Goal: Information Seeking & Learning: Learn about a topic

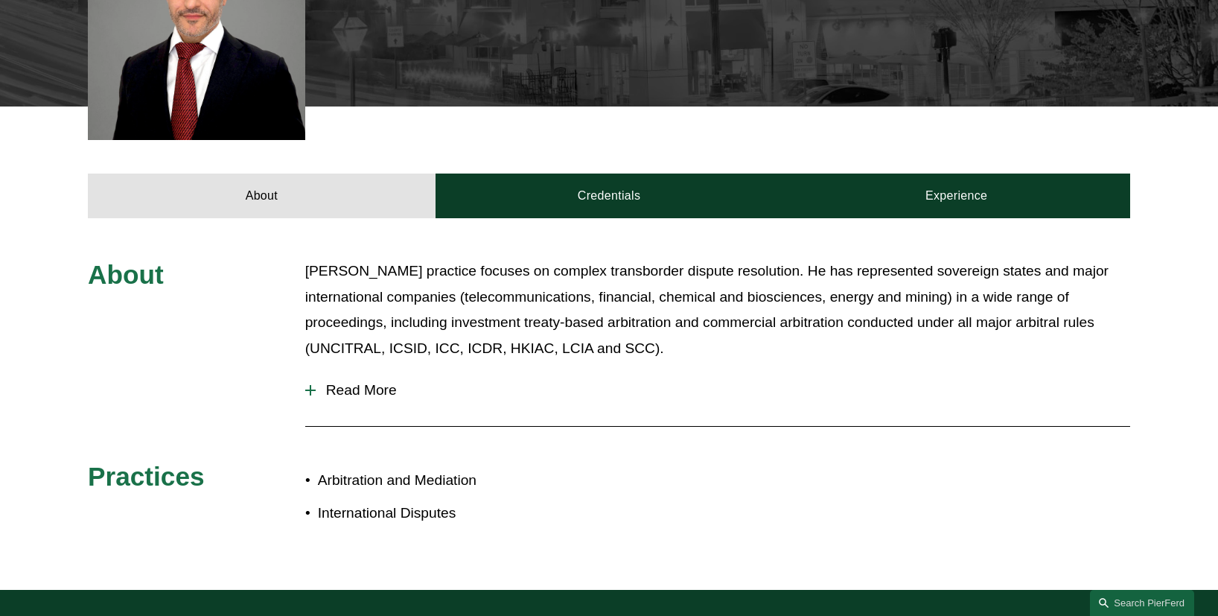
scroll to position [484, 0]
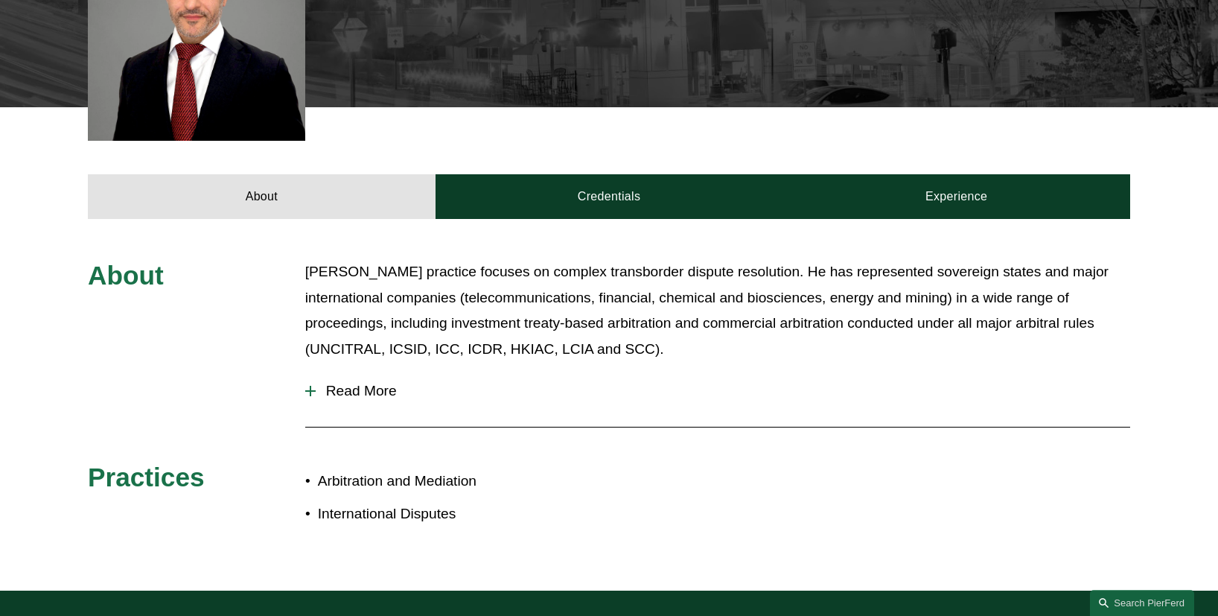
click at [352, 393] on span "Read More" at bounding box center [723, 391] width 815 height 16
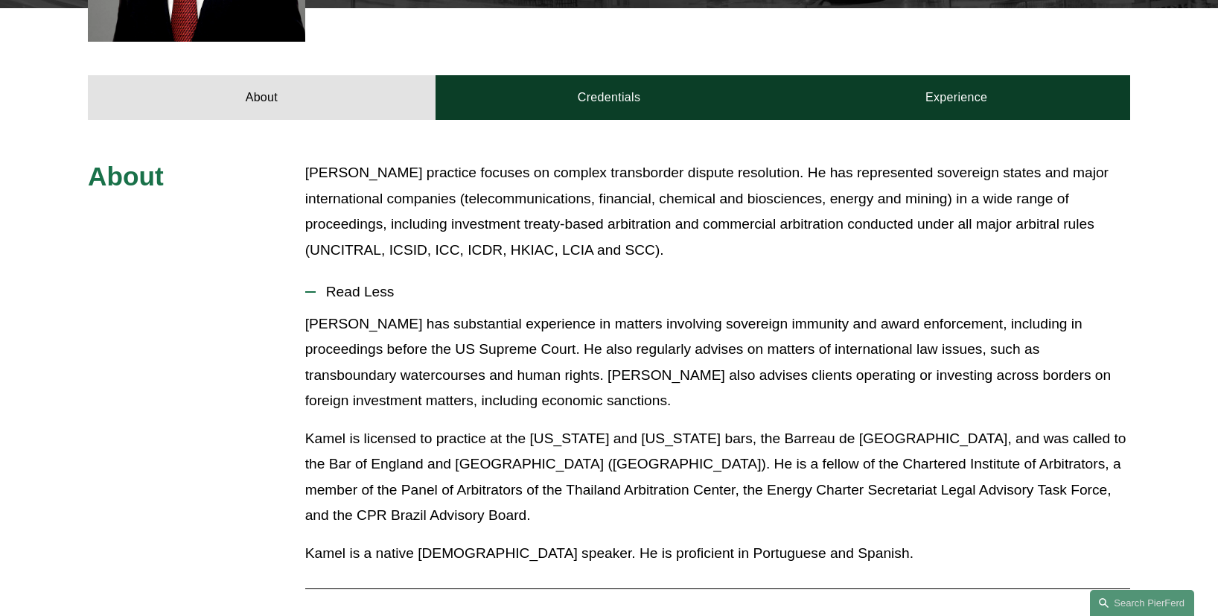
scroll to position [558, 0]
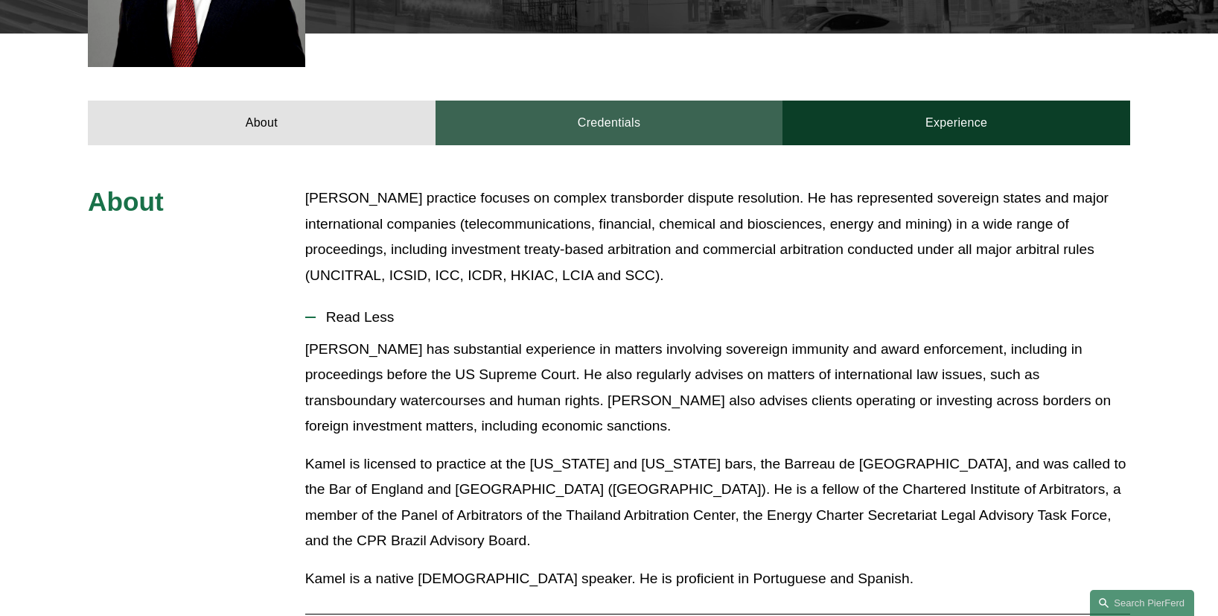
click at [573, 121] on link "Credentials" at bounding box center [610, 123] width 348 height 45
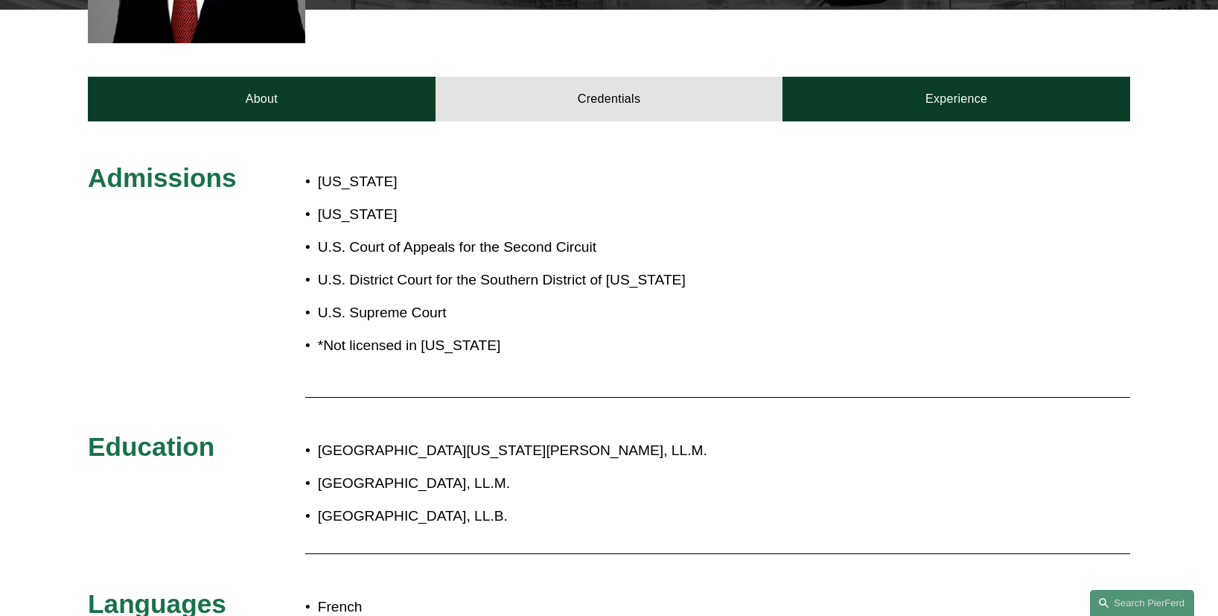
scroll to position [580, 0]
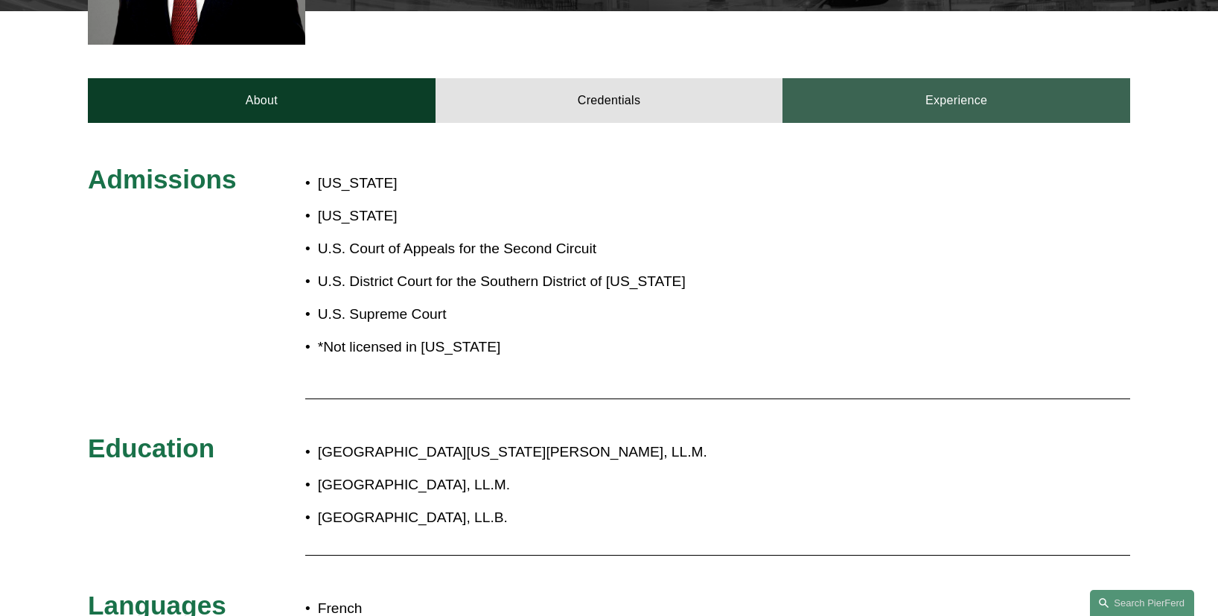
click at [908, 112] on link "Experience" at bounding box center [957, 100] width 348 height 45
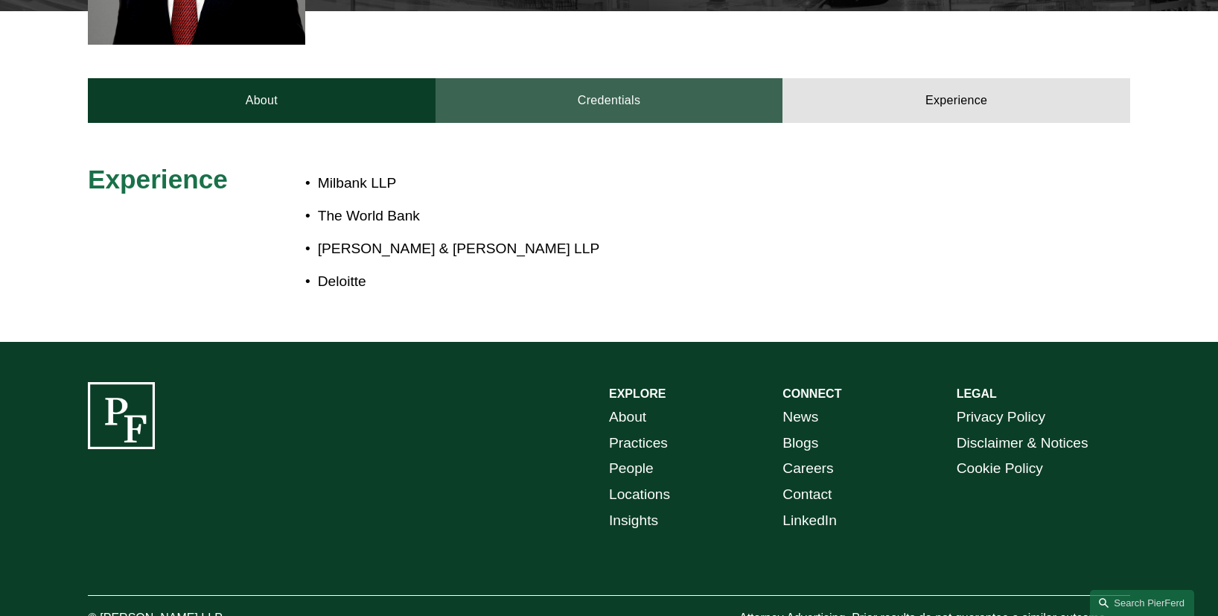
click at [611, 111] on link "Credentials" at bounding box center [610, 100] width 348 height 45
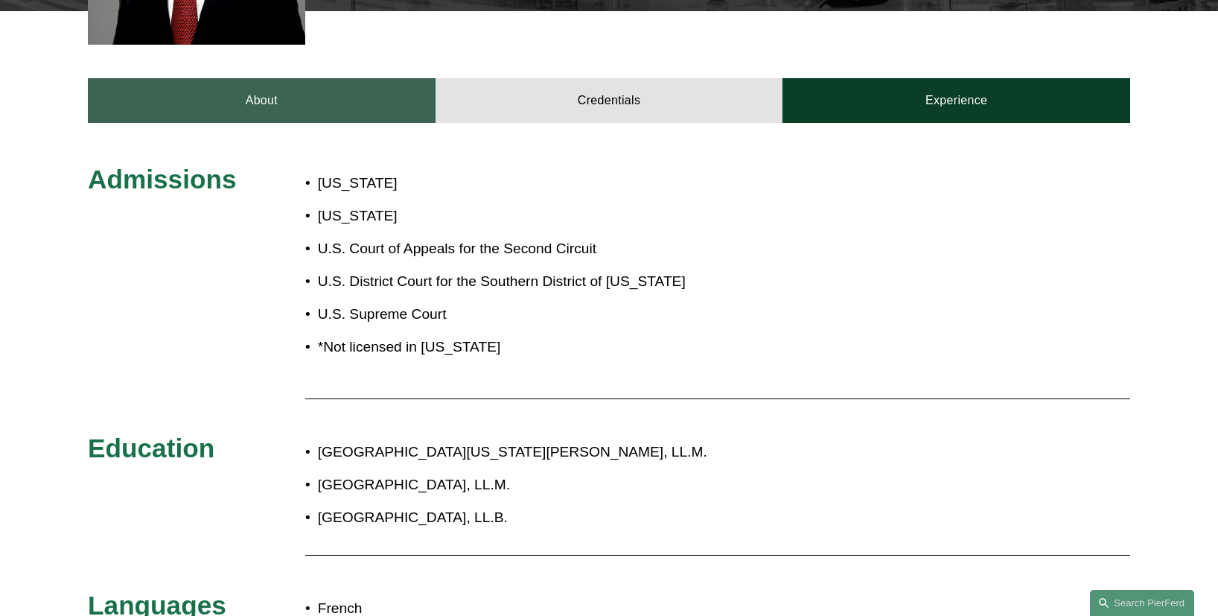
click at [312, 99] on link "About" at bounding box center [262, 100] width 348 height 45
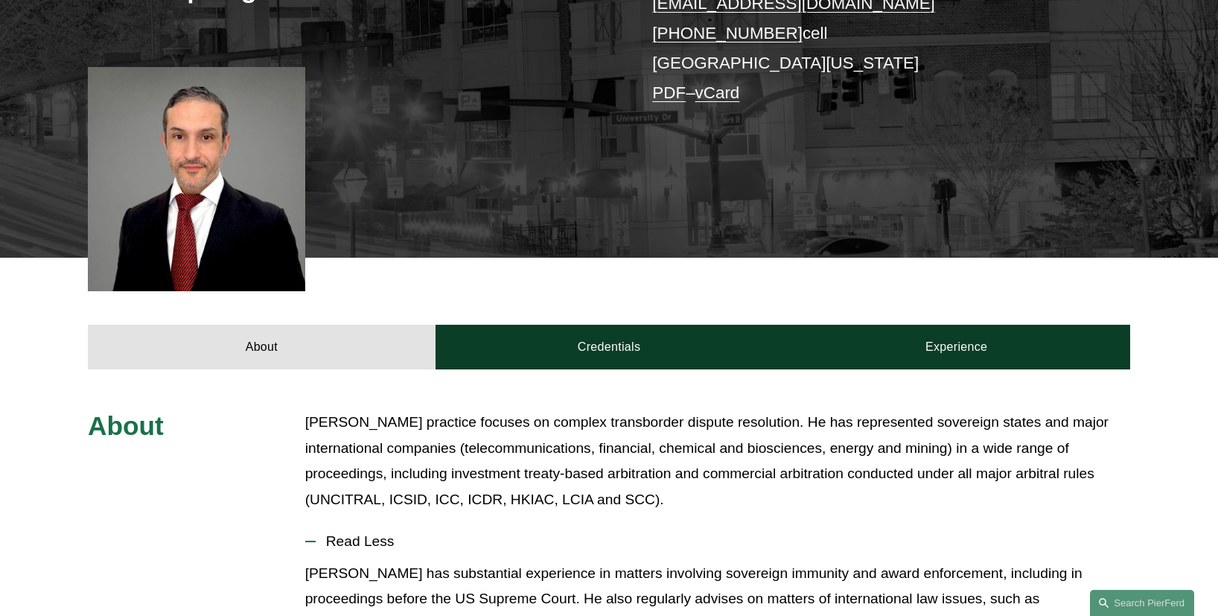
scroll to position [186, 0]
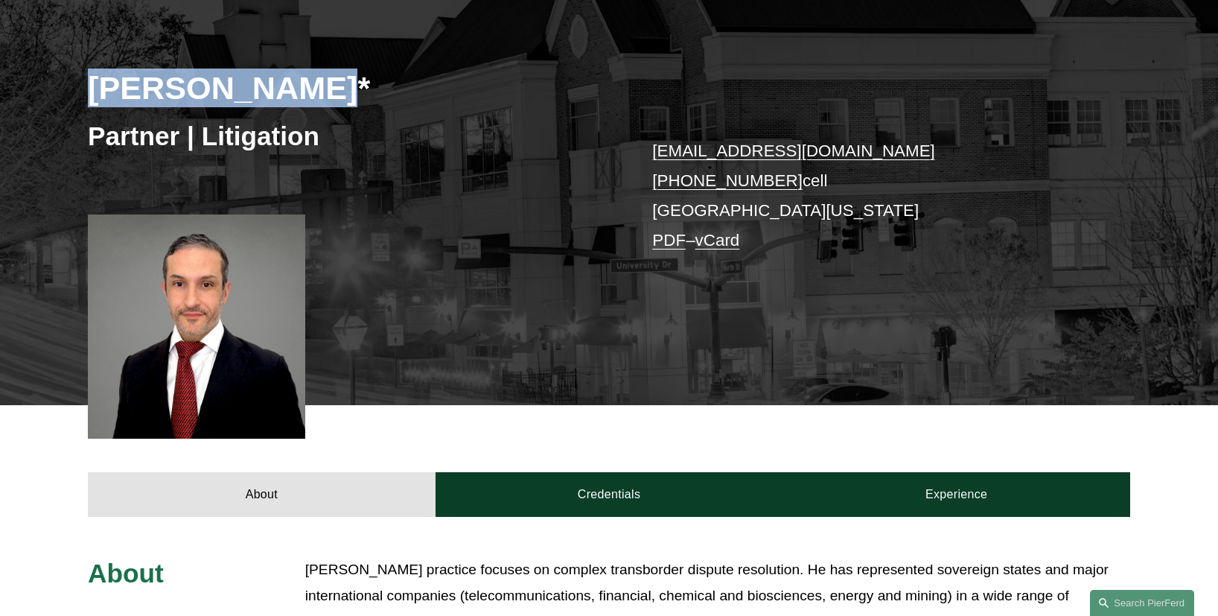
drag, startPoint x: 91, startPoint y: 83, endPoint x: 290, endPoint y: 78, distance: 198.9
click at [290, 78] on h2 "[PERSON_NAME]*" at bounding box center [348, 87] width 521 height 39
copy h2 "[PERSON_NAME]"
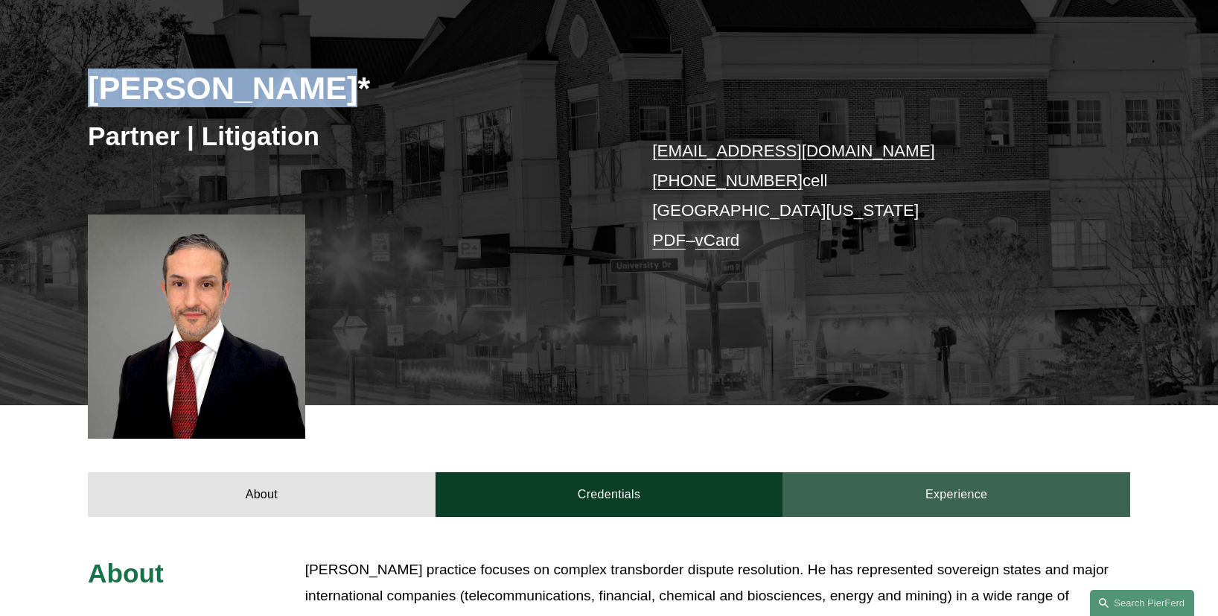
click at [854, 482] on link "Experience" at bounding box center [957, 494] width 348 height 45
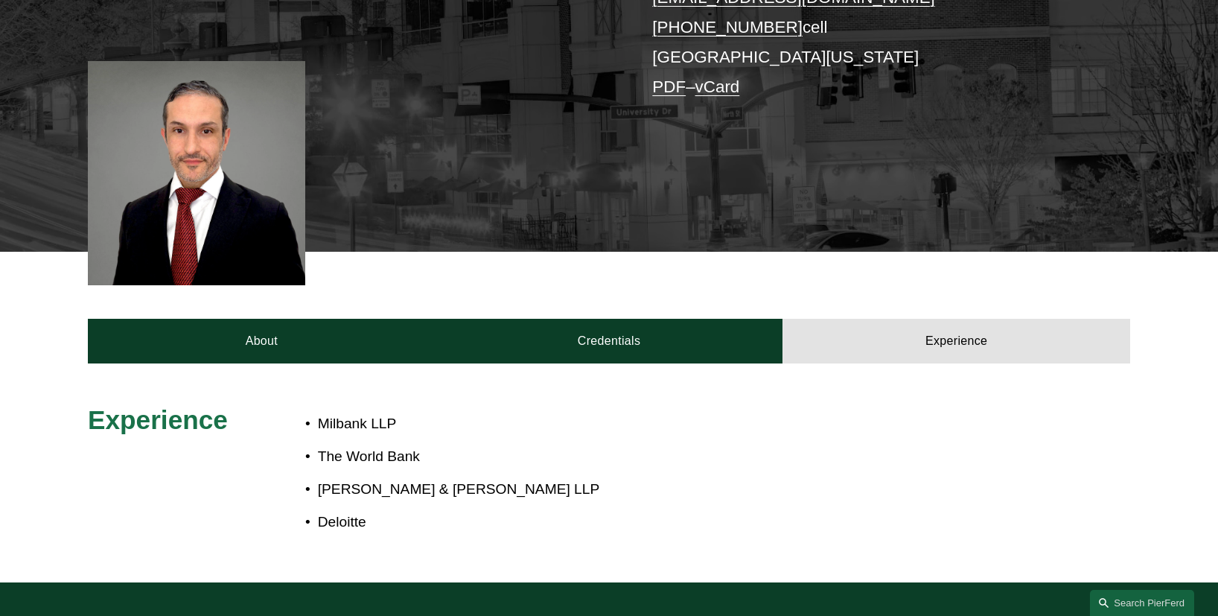
scroll to position [345, 0]
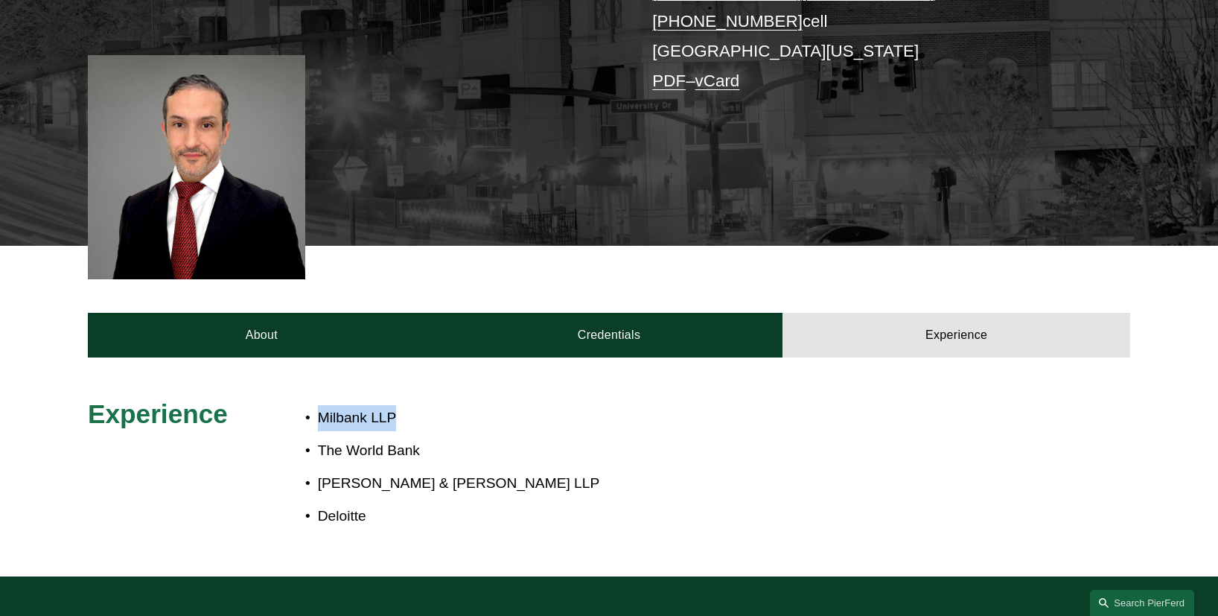
drag, startPoint x: 401, startPoint y: 418, endPoint x: 314, endPoint y: 417, distance: 86.4
click at [318, 417] on p "Milbank LLP" at bounding box center [659, 418] width 682 height 26
drag, startPoint x: 317, startPoint y: 487, endPoint x: 384, endPoint y: 482, distance: 67.2
click at [384, 482] on p "[PERSON_NAME] & [PERSON_NAME] LLP" at bounding box center [659, 484] width 682 height 26
drag, startPoint x: 418, startPoint y: 450, endPoint x: 273, endPoint y: 458, distance: 145.4
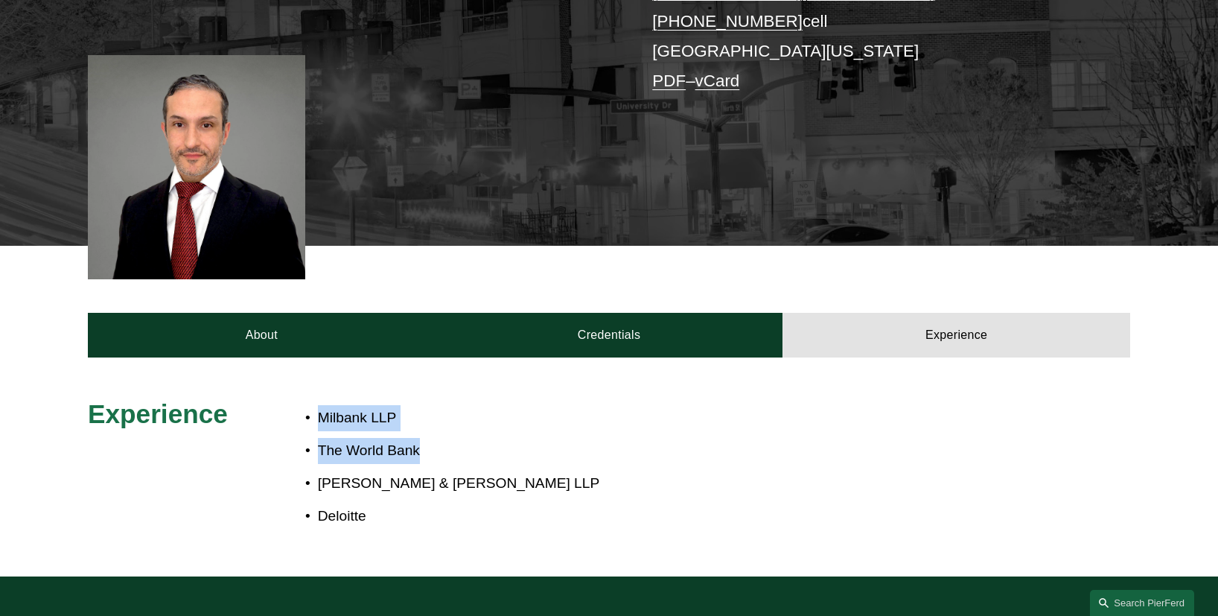
click at [273, 458] on div "Experience Milbank LLP The World Bank [PERSON_NAME] & [PERSON_NAME] LLP Deloitte" at bounding box center [609, 467] width 1218 height 138
click at [407, 421] on p "Milbank LLP" at bounding box center [659, 418] width 682 height 26
